Goal: Find specific page/section: Find specific page/section

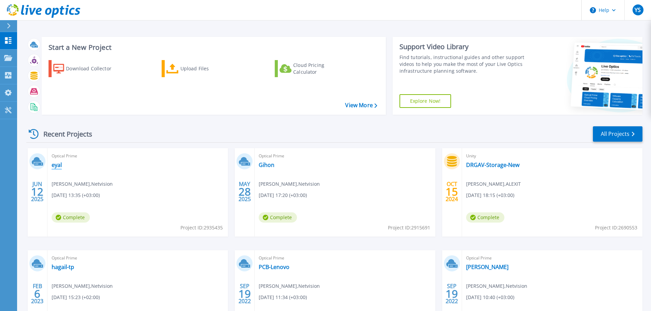
click at [53, 167] on link "eyal" at bounding box center [57, 165] width 10 height 7
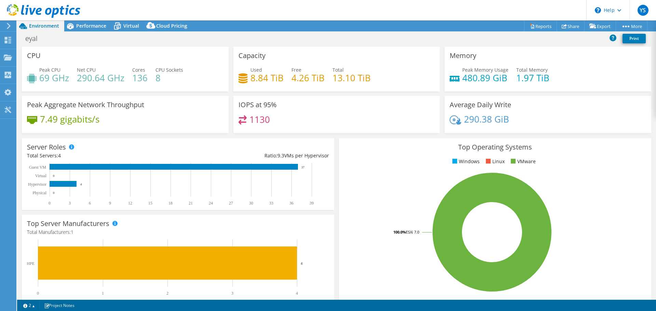
select select "USD"
click at [5, 44] on div at bounding box center [8, 41] width 8 height 8
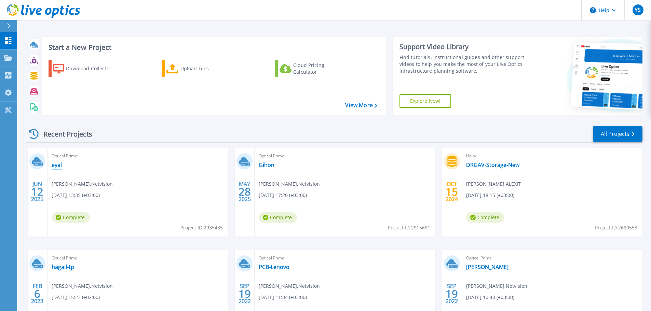
click at [53, 163] on link "eyal" at bounding box center [57, 165] width 10 height 7
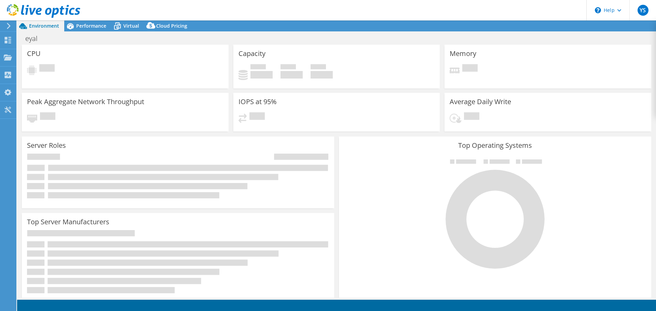
select select "USD"
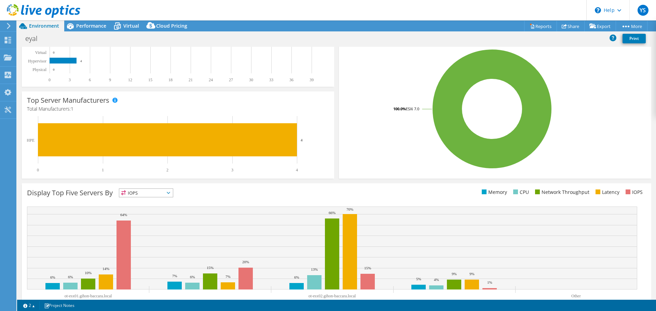
scroll to position [145, 0]
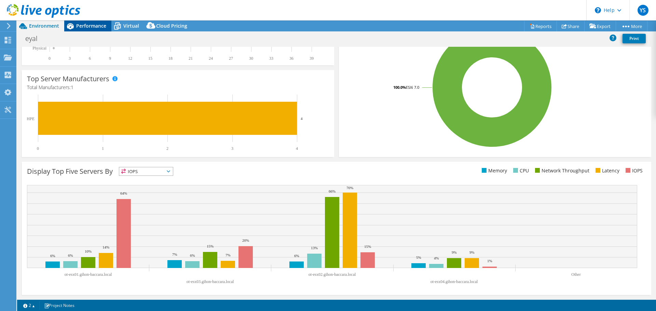
click at [103, 27] on span "Performance" at bounding box center [91, 26] width 30 height 6
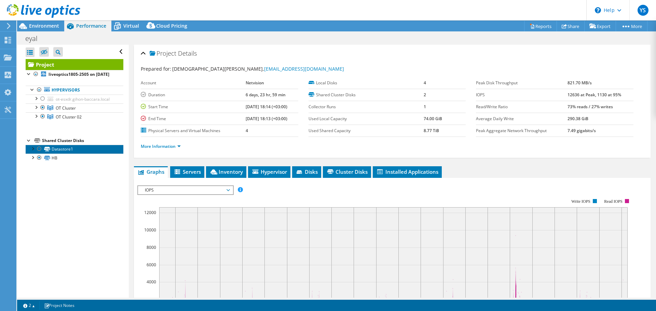
click at [71, 154] on link "Datastore1" at bounding box center [75, 149] width 98 height 9
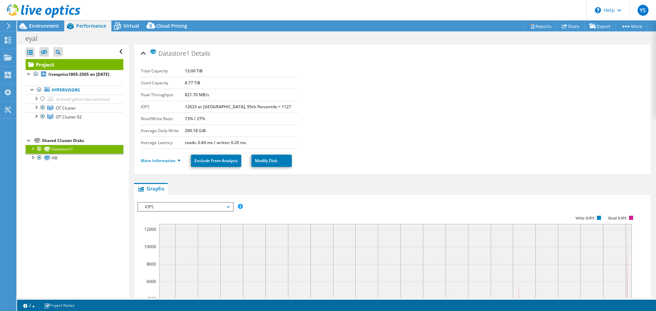
click at [32, 152] on div at bounding box center [32, 148] width 7 height 7
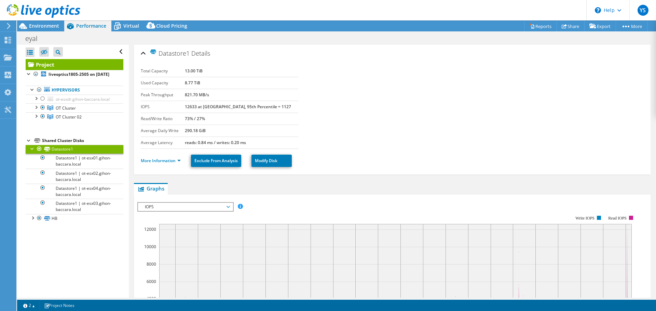
click at [31, 4] on icon at bounding box center [43, 11] width 73 height 14
